Goal: Information Seeking & Learning: Find specific fact

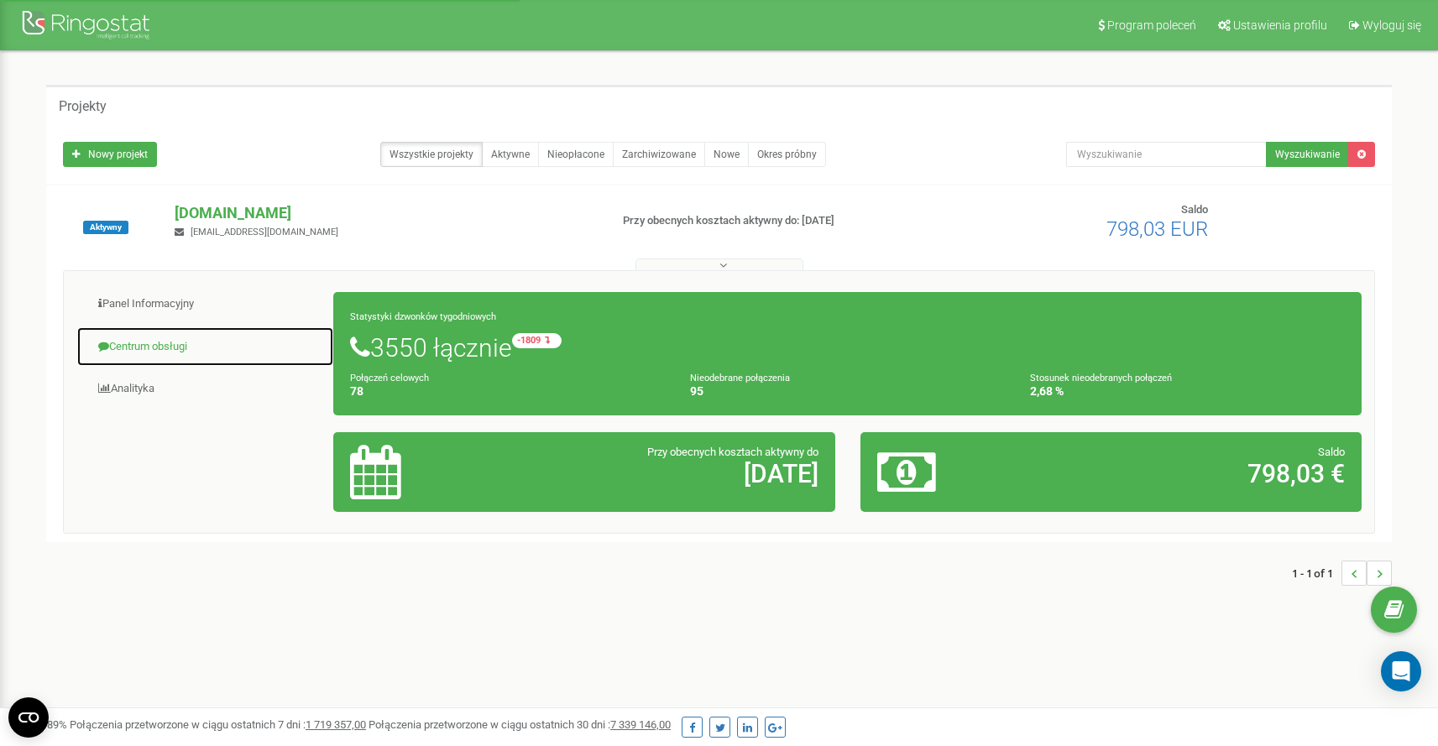
click at [181, 342] on link "Centrum obsługi" at bounding box center [205, 347] width 258 height 41
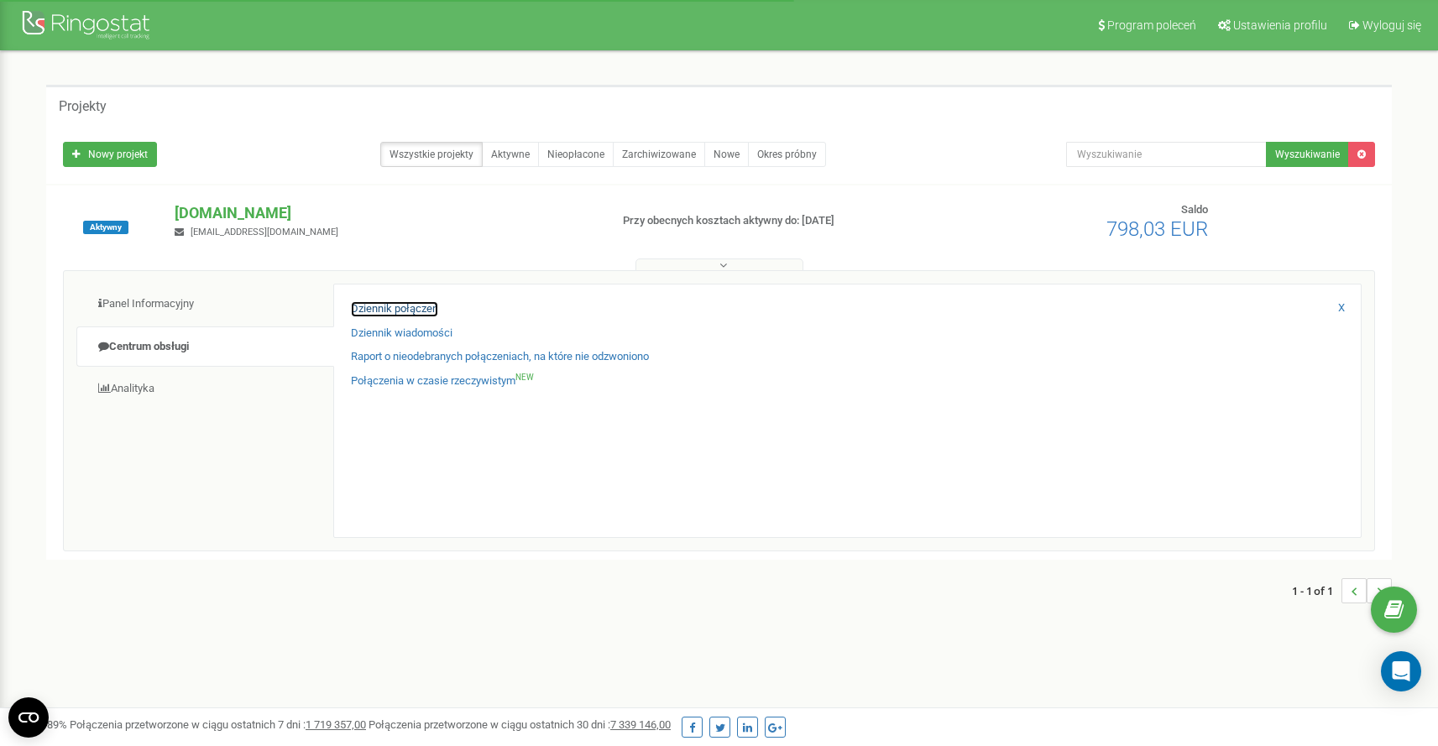
click at [422, 312] on link "Dziennik połączeń" at bounding box center [394, 309] width 87 height 16
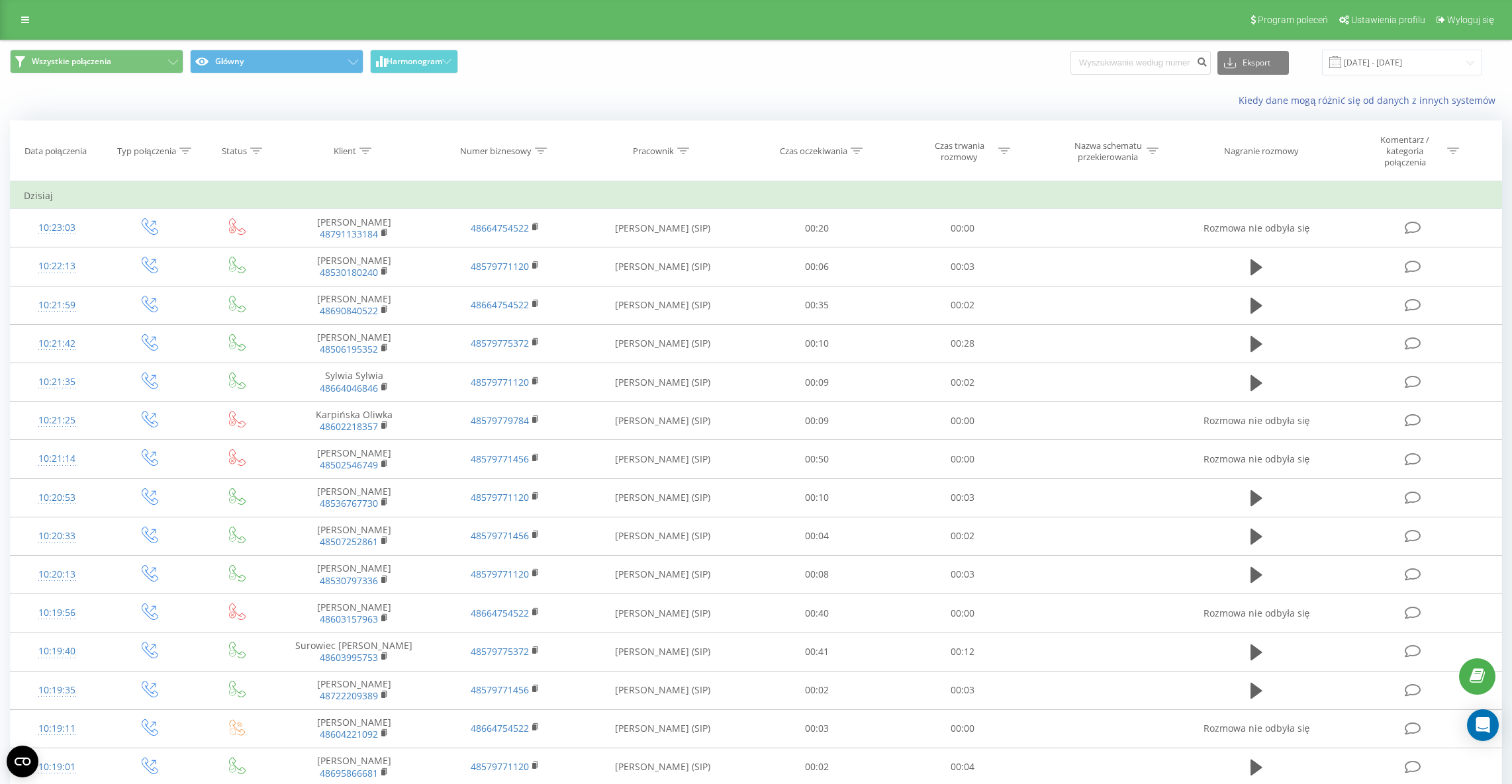
click at [679, 146] on div at bounding box center [683, 151] width 12 height 11
click at [673, 253] on input "text" at bounding box center [663, 251] width 117 height 23
type input "Zuzanna"
click at [700, 280] on span "OK" at bounding box center [690, 277] width 37 height 20
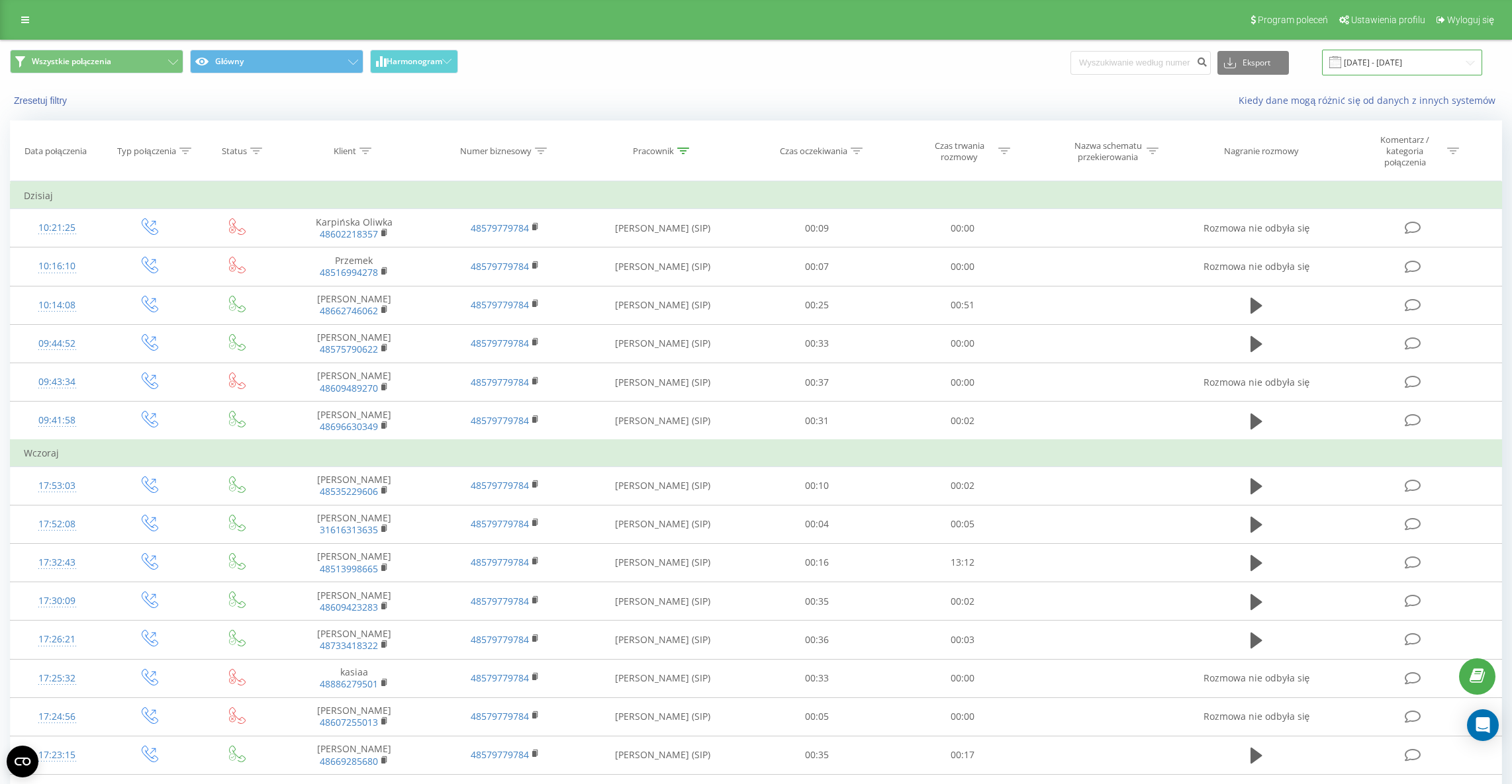
click at [1372, 60] on input "19.07.2025 - 19.08.2025" at bounding box center [1402, 62] width 160 height 26
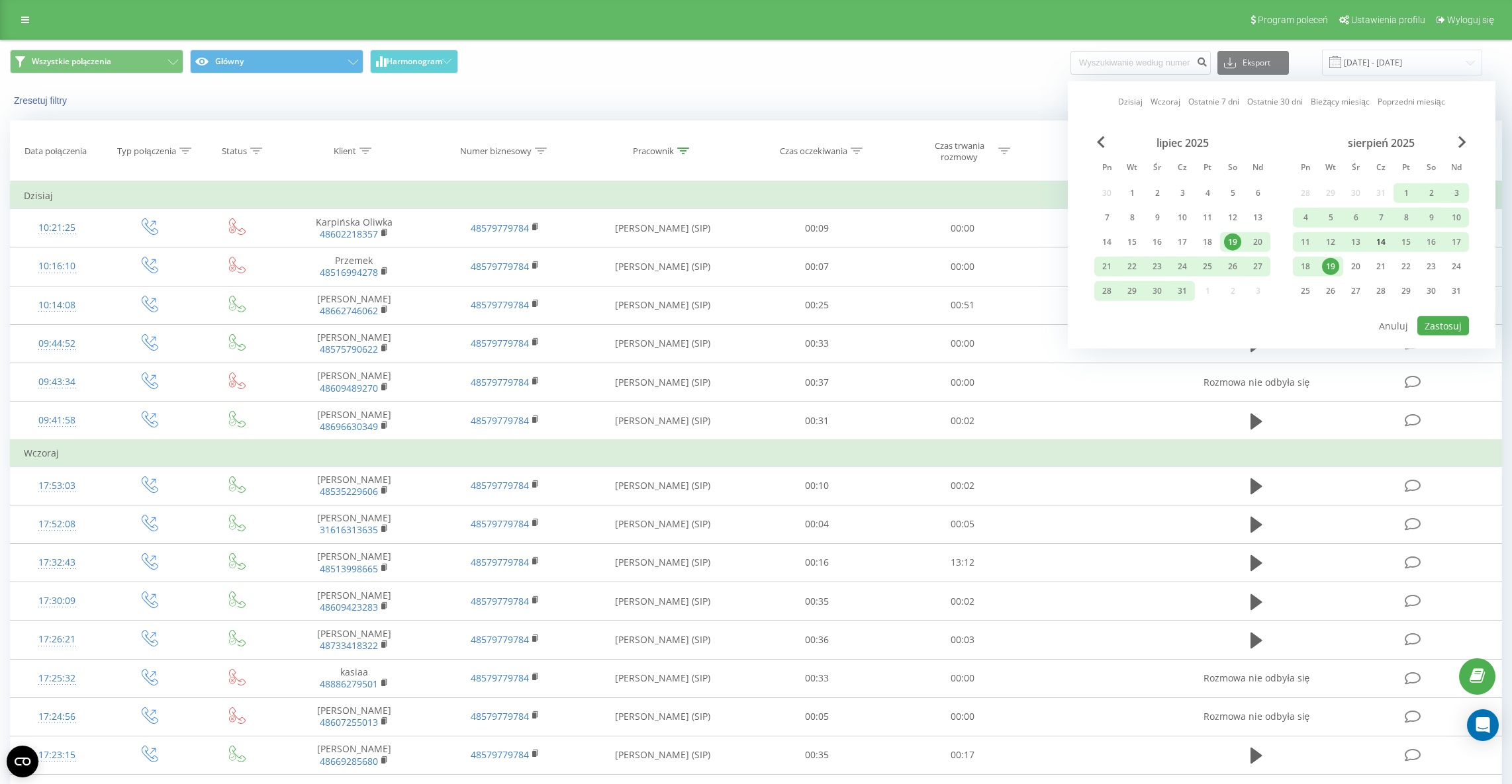
click at [1384, 242] on div "14" at bounding box center [1381, 242] width 17 height 17
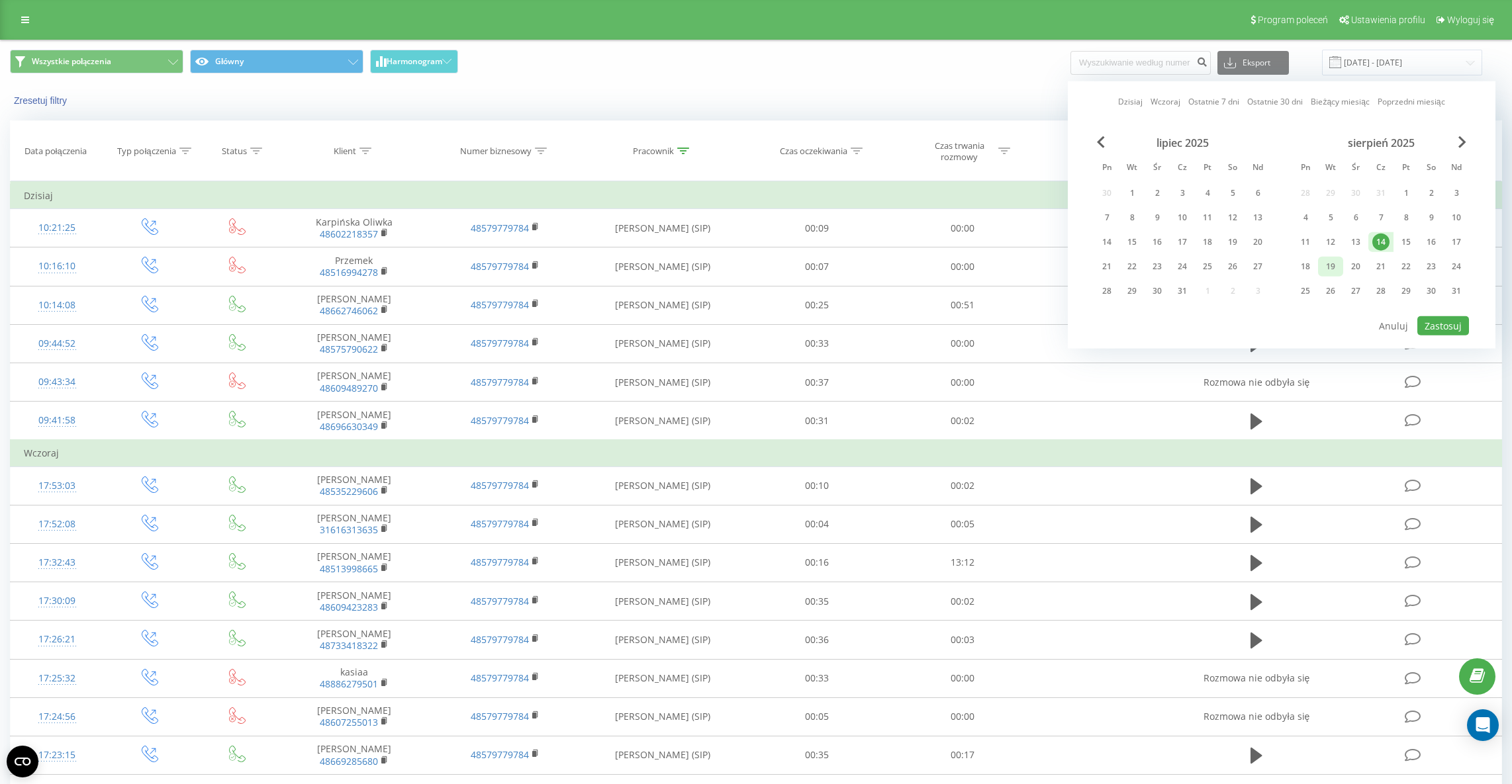
click at [1324, 266] on div "19" at bounding box center [1331, 266] width 17 height 17
click at [1449, 328] on button "Zastosuj" at bounding box center [1443, 325] width 51 height 19
type input "14.08.2025 - 19.08.2025"
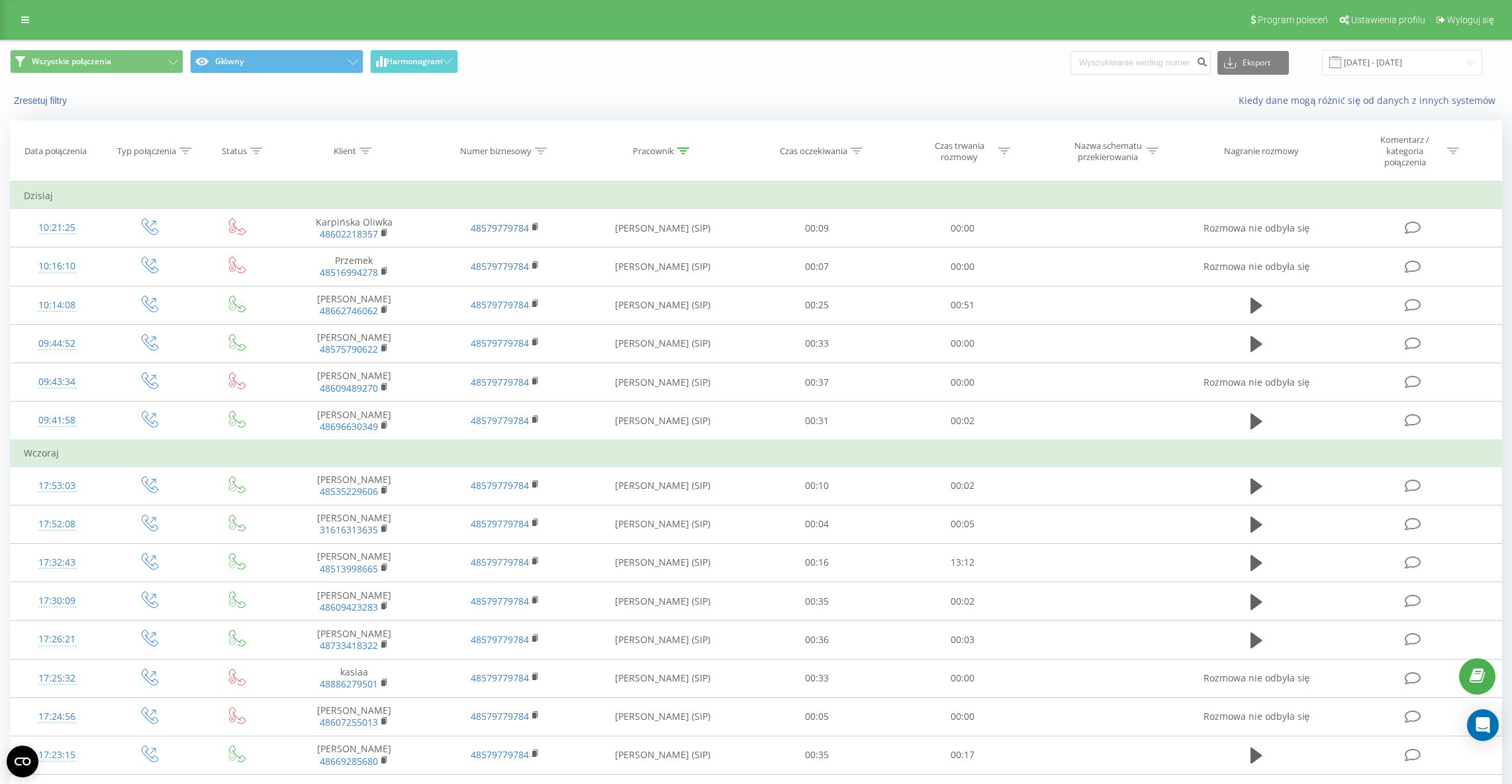
click at [965, 159] on div "Czas trwania rozmowy" at bounding box center [959, 151] width 71 height 23
click at [973, 221] on div at bounding box center [955, 221] width 94 height 13
click at [974, 352] on div "Jest większe lub równe" at bounding box center [963, 352] width 115 height 21
click at [952, 252] on input "text" at bounding box center [963, 251] width 117 height 23
type input "05:00"
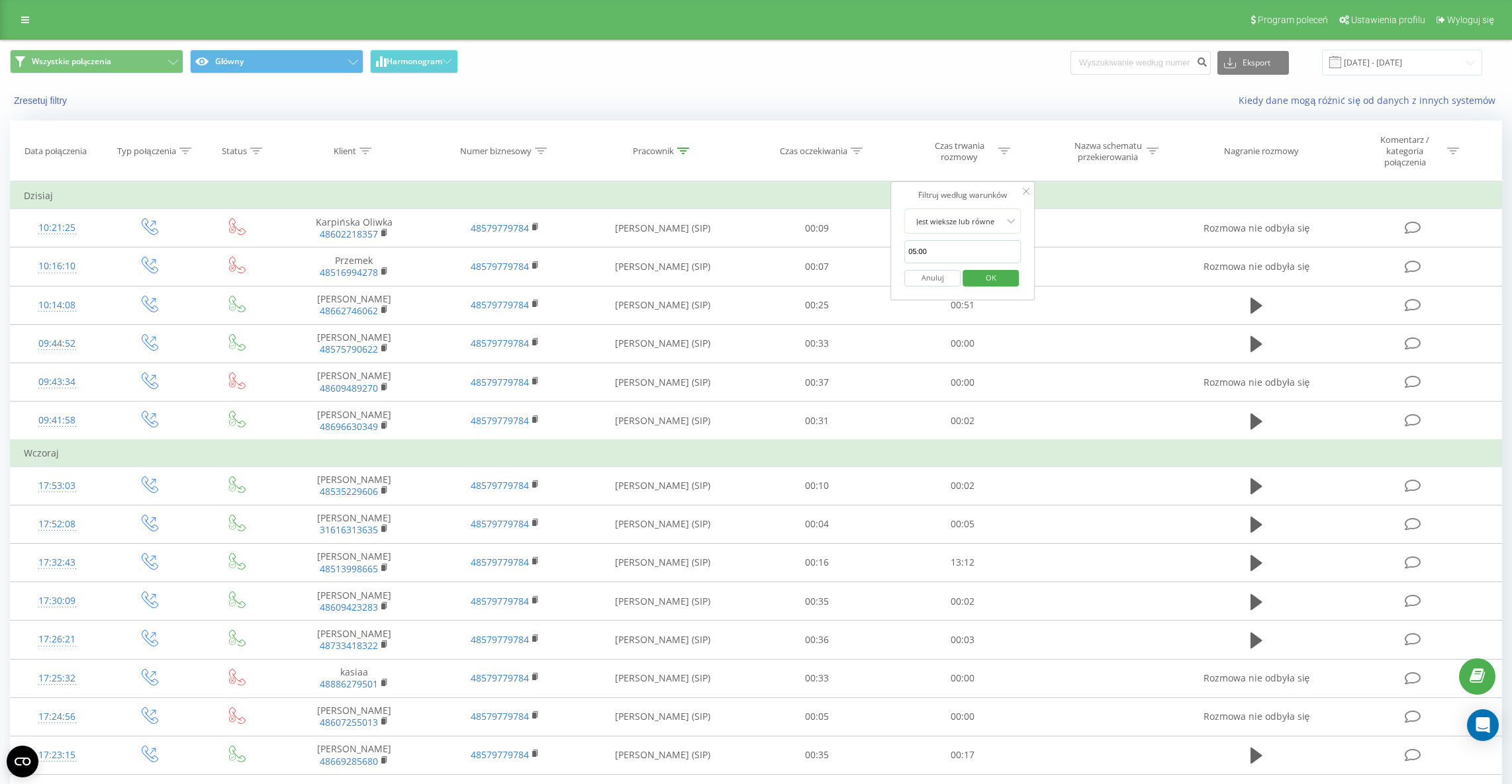
click at [976, 277] on span "OK" at bounding box center [991, 277] width 37 height 20
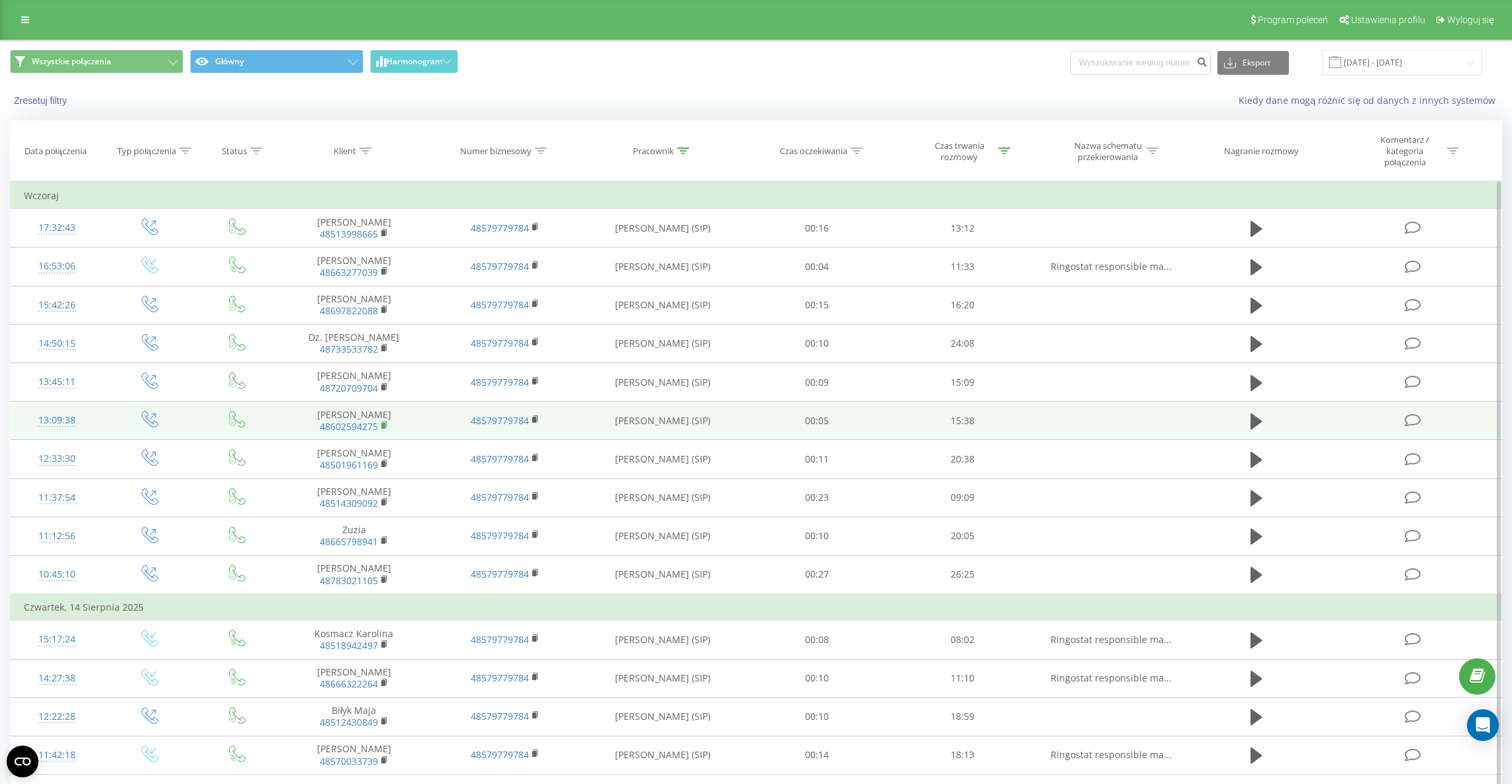
click at [385, 423] on rect at bounding box center [383, 426] width 4 height 6
click at [1258, 418] on icon at bounding box center [1256, 422] width 12 height 16
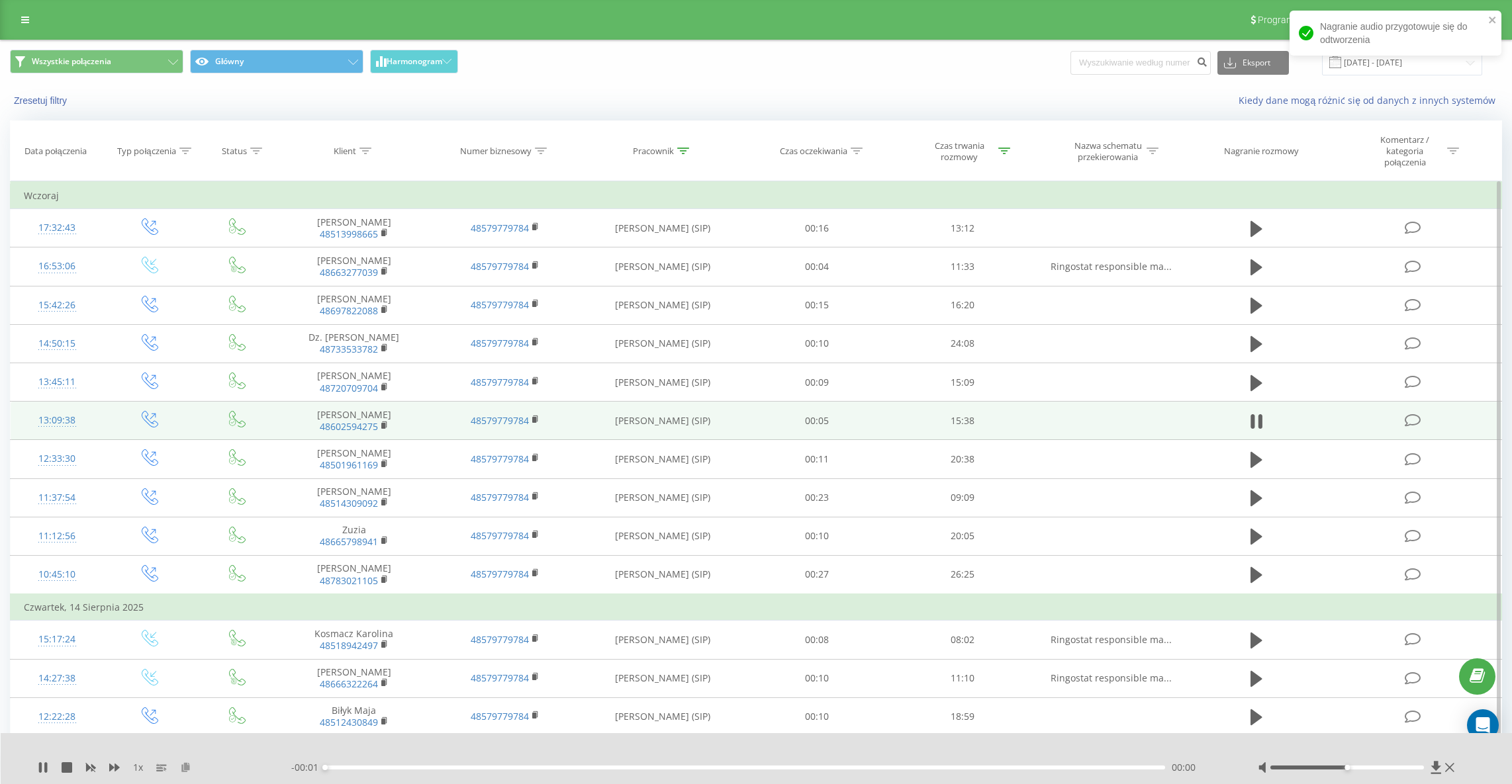
click at [187, 769] on icon at bounding box center [185, 767] width 11 height 9
click at [41, 766] on icon at bounding box center [40, 767] width 2 height 10
click at [683, 153] on icon at bounding box center [683, 150] width 12 height 6
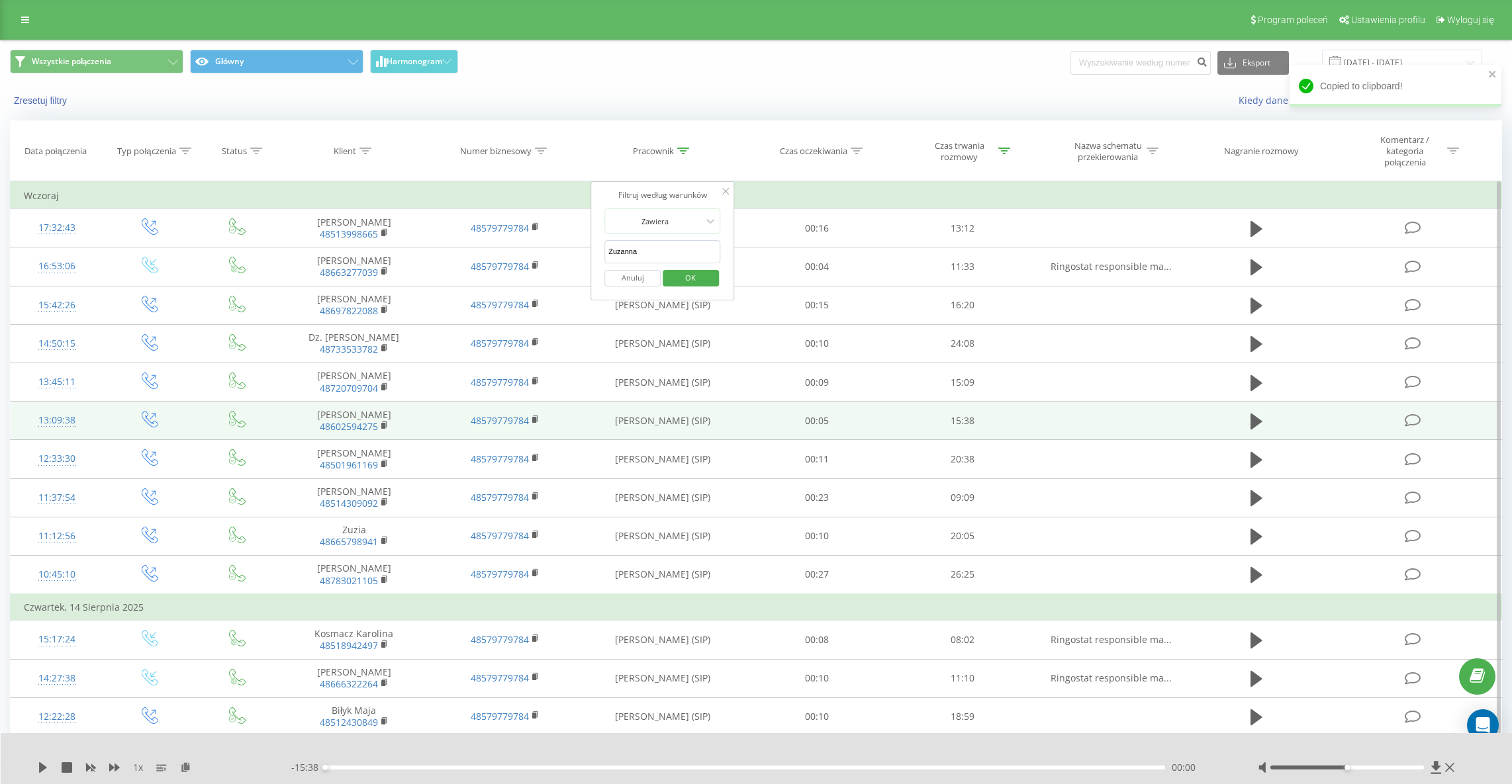
click at [657, 242] on input "Zuzanna" at bounding box center [663, 251] width 117 height 23
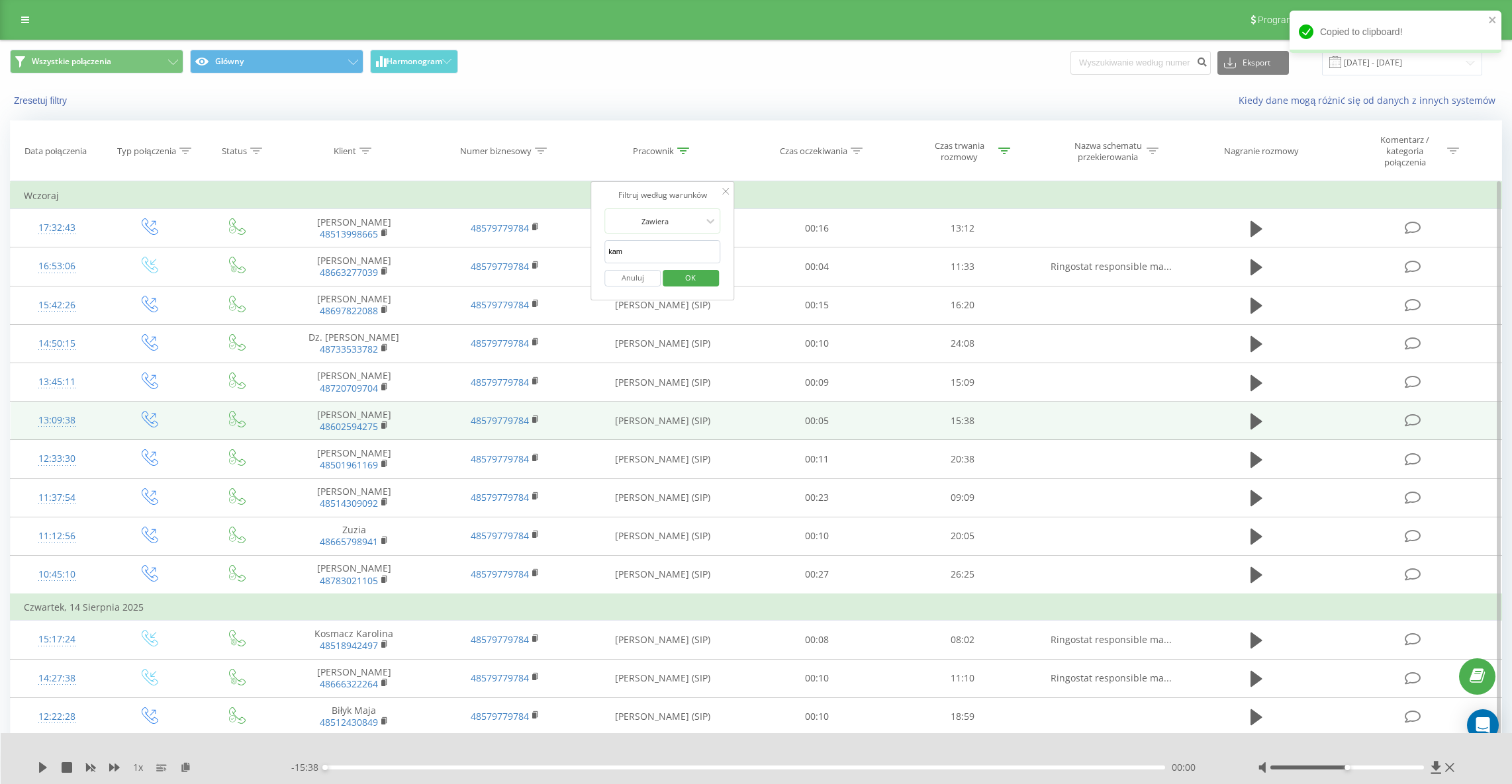
click button "OK" at bounding box center [691, 278] width 56 height 17
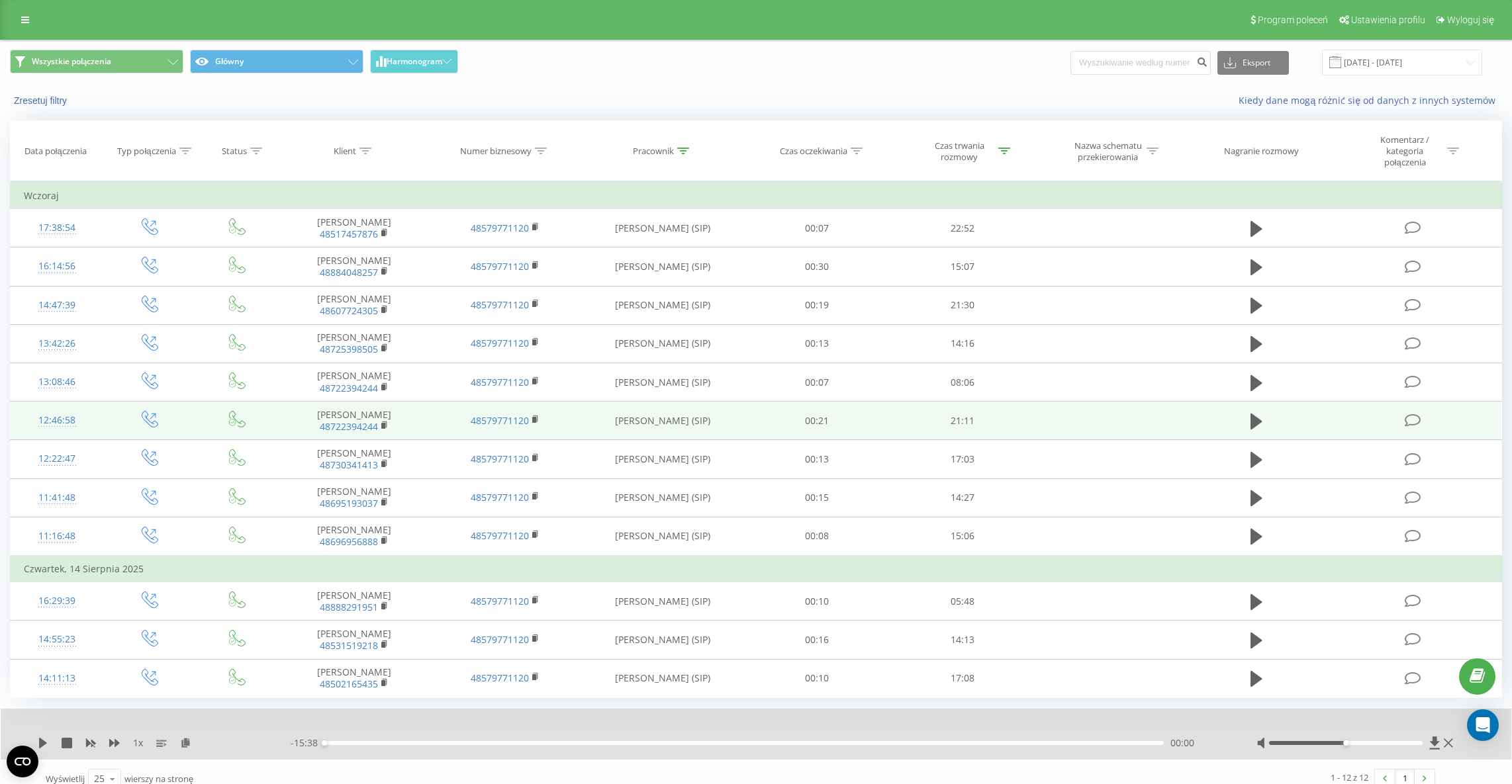
click at [681, 156] on th "Pracownik" at bounding box center [662, 151] width 163 height 60
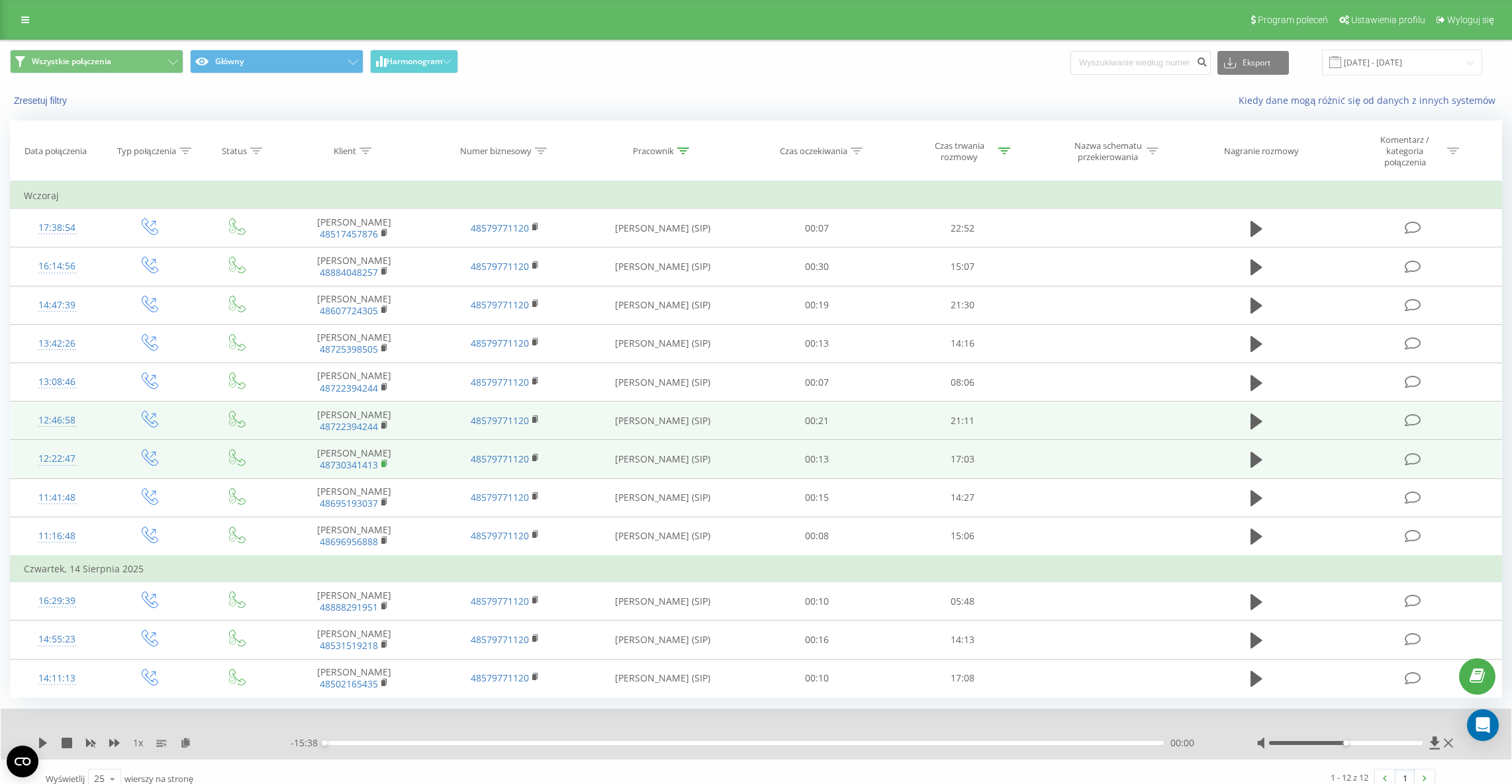
click at [385, 463] on icon at bounding box center [385, 463] width 5 height 6
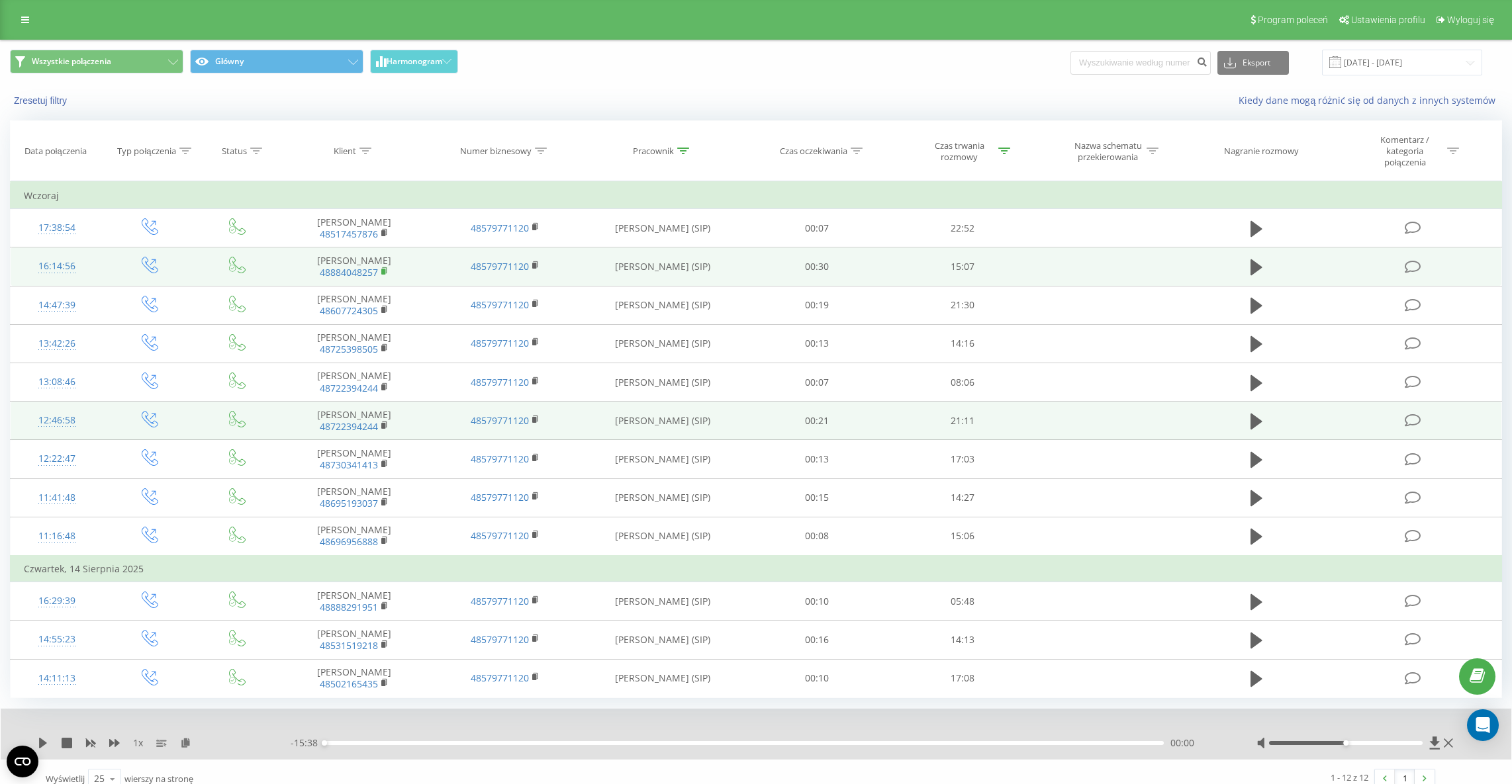
click at [385, 270] on rect at bounding box center [383, 272] width 4 height 6
click at [1257, 264] on icon at bounding box center [1256, 267] width 12 height 16
click at [44, 738] on icon at bounding box center [45, 742] width 2 height 10
click at [180, 741] on div "1 x" at bounding box center [164, 743] width 253 height 13
click at [184, 741] on icon at bounding box center [185, 742] width 11 height 9
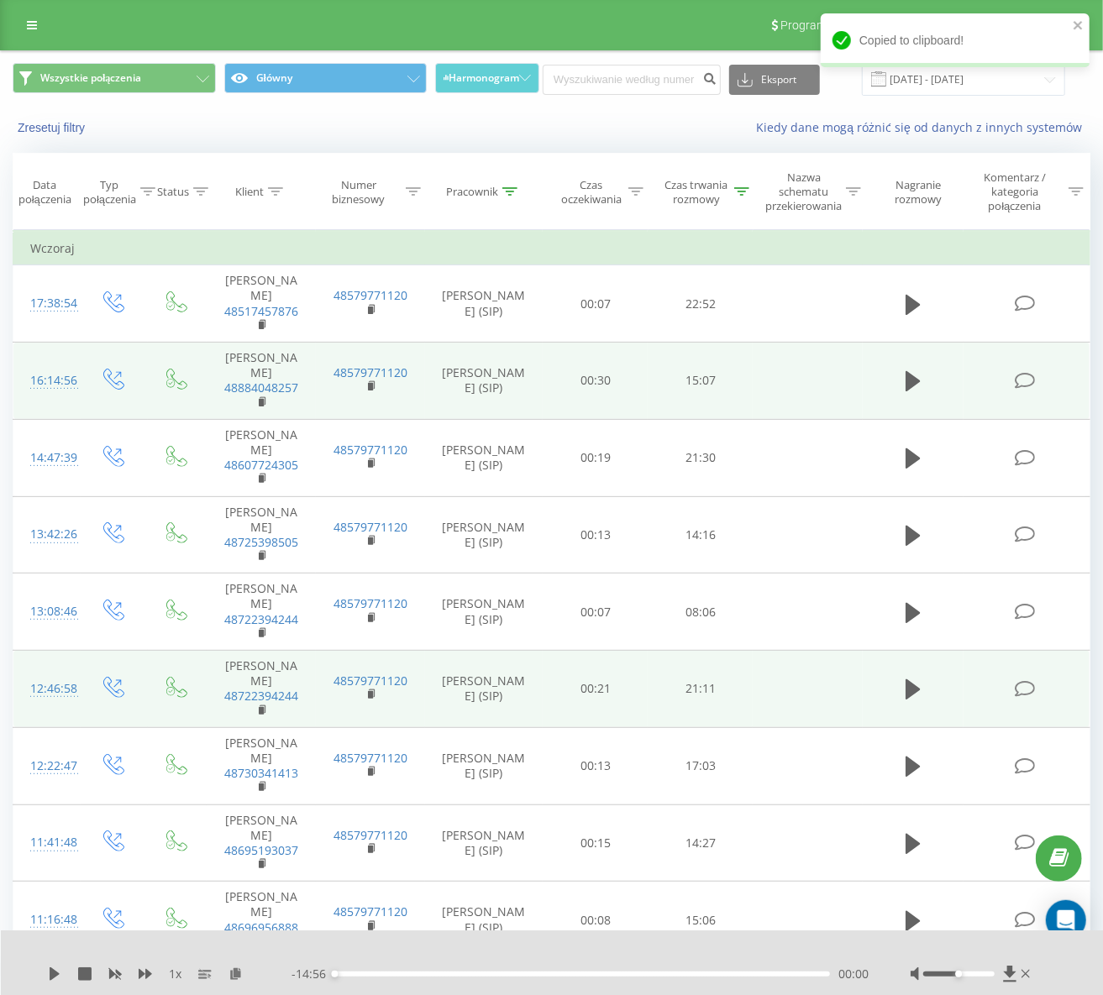
click at [504, 191] on icon at bounding box center [509, 191] width 15 height 8
click at [494, 315] on input "kam" at bounding box center [484, 319] width 148 height 29
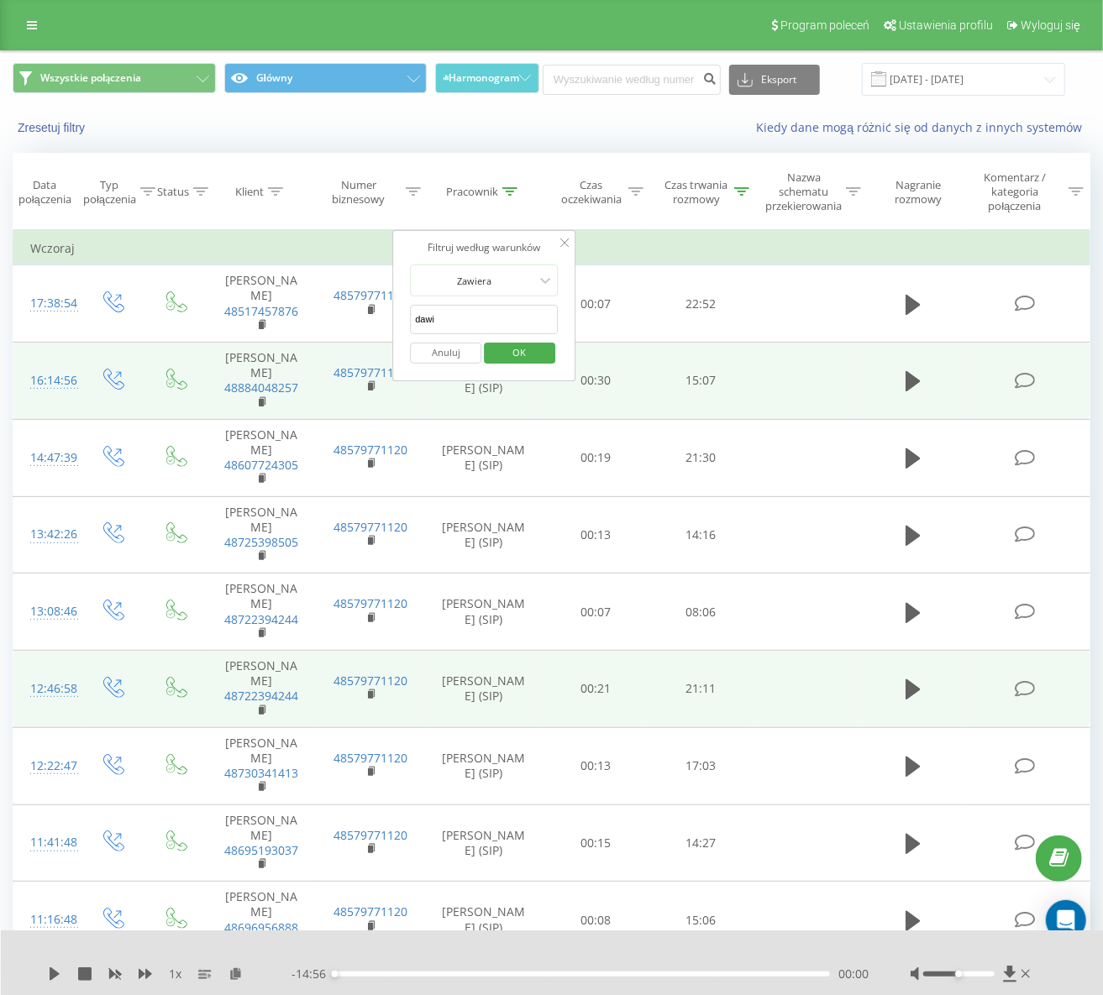
type input "dawid"
click button "OK" at bounding box center [519, 353] width 71 height 21
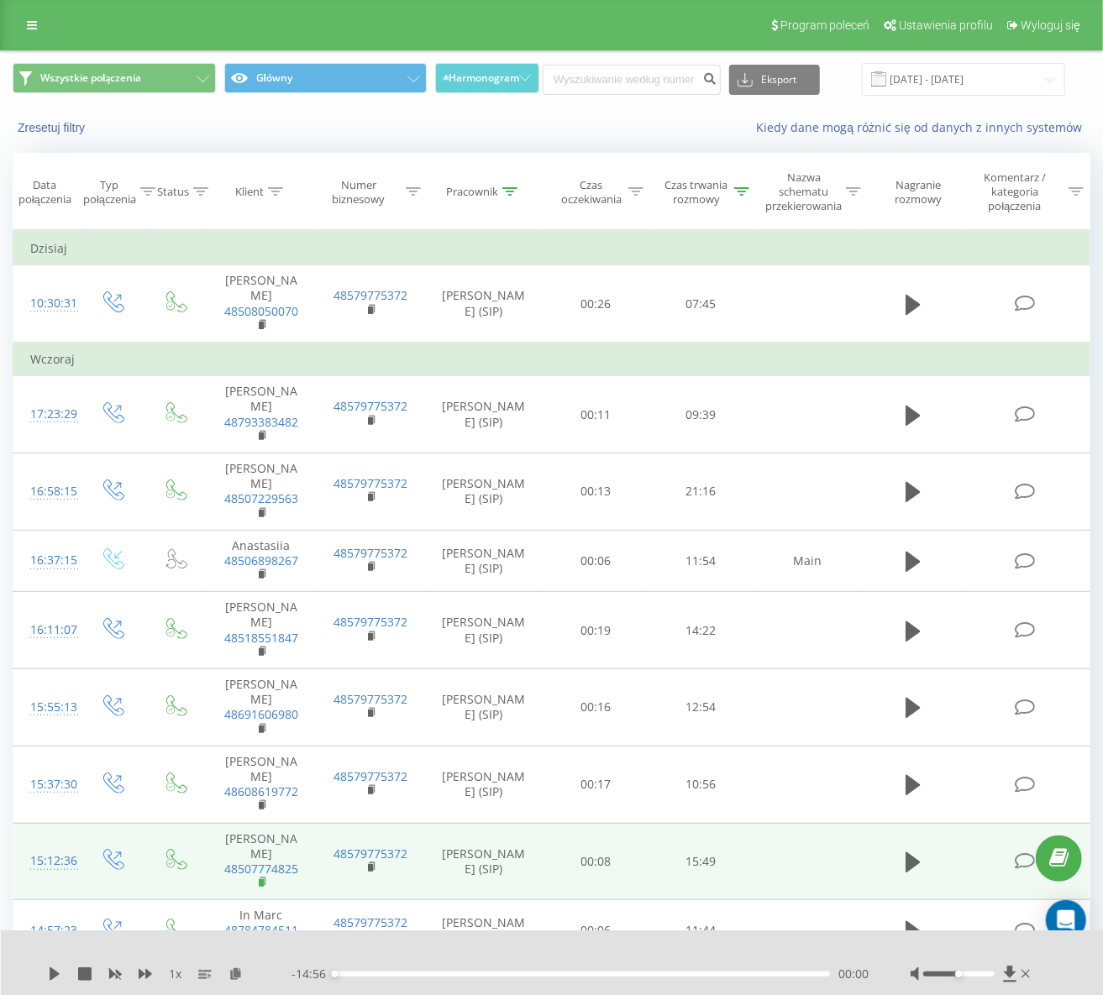
click at [265, 877] on icon at bounding box center [262, 881] width 6 height 8
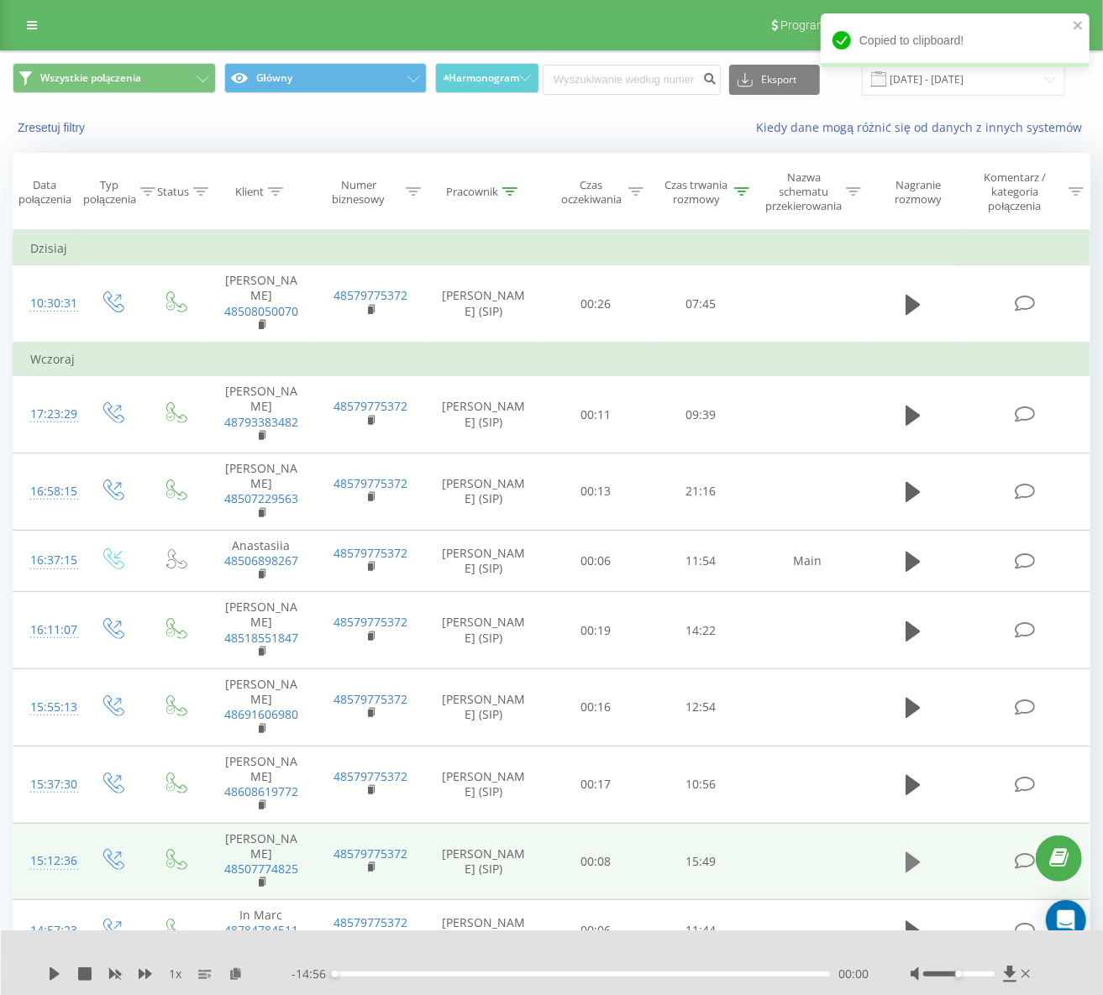
click at [909, 852] on icon at bounding box center [912, 862] width 15 height 20
click at [914, 977] on icon at bounding box center [914, 973] width 8 height 13
click at [238, 977] on icon at bounding box center [235, 973] width 14 height 12
click at [55, 976] on icon at bounding box center [54, 973] width 13 height 13
